Goal: Information Seeking & Learning: Learn about a topic

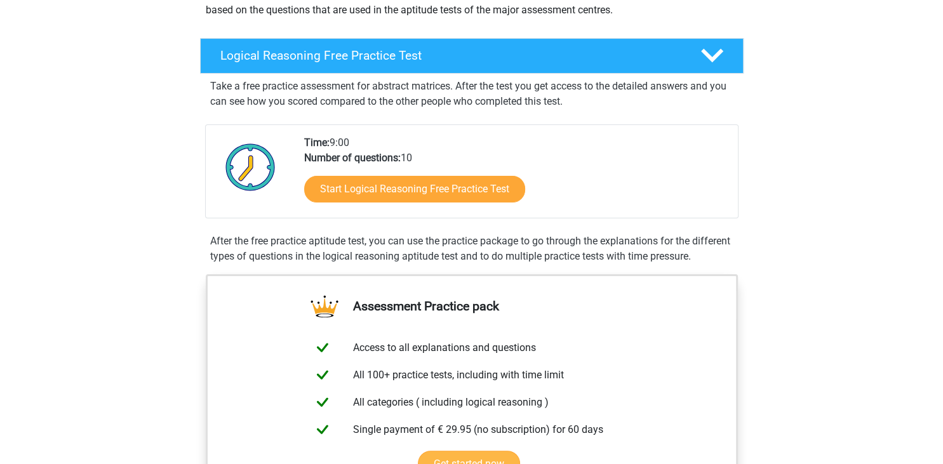
scroll to position [134, 0]
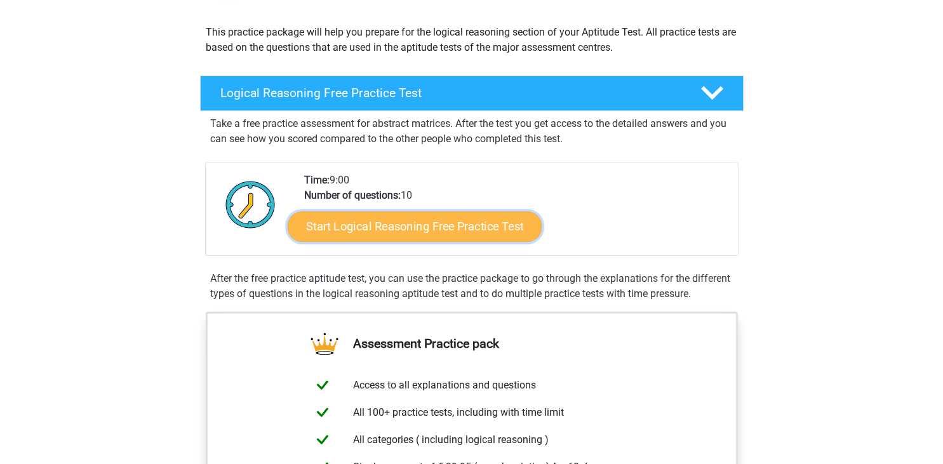
click at [371, 229] on link "Start Logical Reasoning Free Practice Test" at bounding box center [415, 226] width 254 height 30
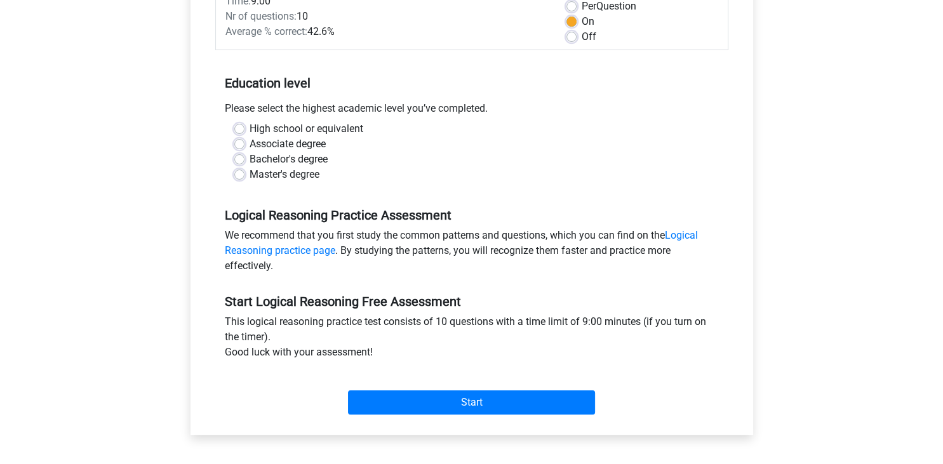
scroll to position [201, 0]
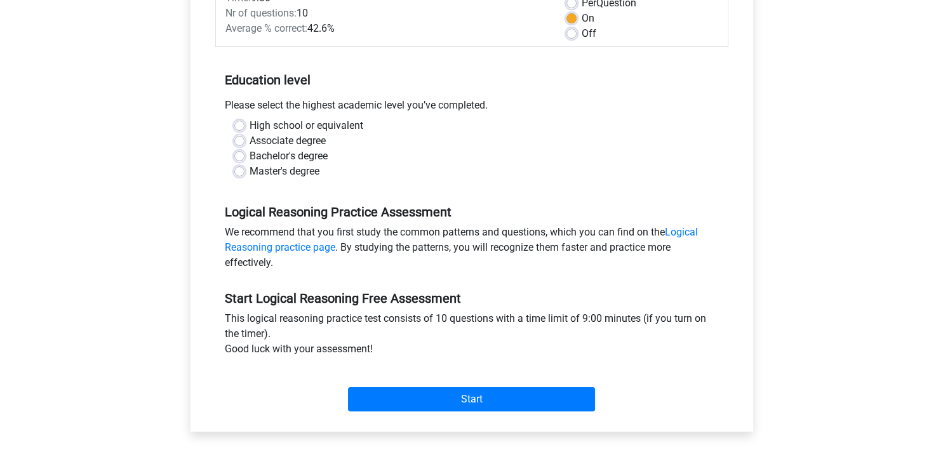
click at [250, 154] on label "Bachelor's degree" at bounding box center [289, 156] width 78 height 15
click at [243, 154] on input "Bachelor's degree" at bounding box center [239, 155] width 10 height 13
radio input "true"
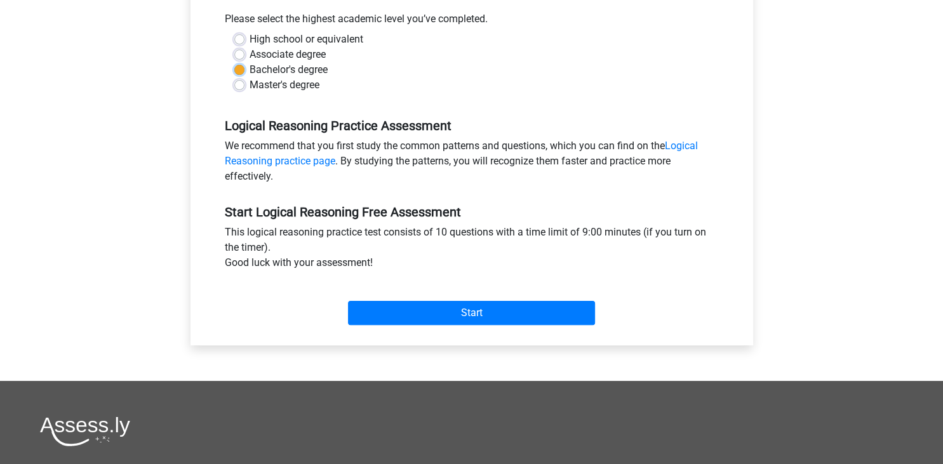
scroll to position [335, 0]
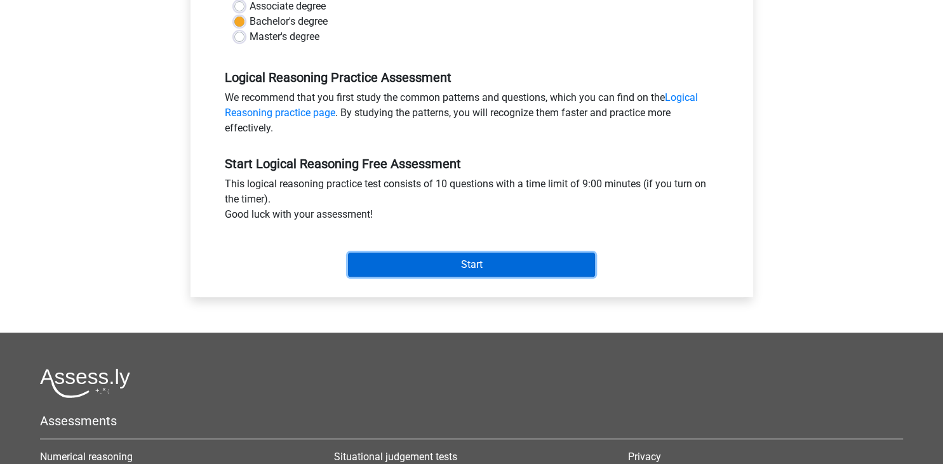
click at [440, 271] on input "Start" at bounding box center [471, 265] width 247 height 24
